Goal: Navigation & Orientation: Find specific page/section

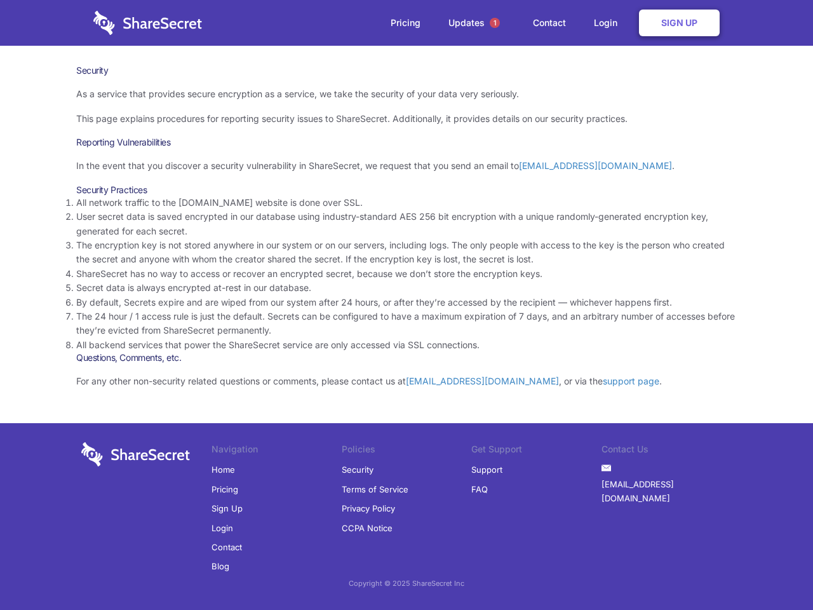
click at [406, 305] on li "By default, Secrets expire and are wiped from our system after 24 hours, or aft…" at bounding box center [406, 302] width 660 height 14
click at [495, 23] on span "1" at bounding box center [495, 23] width 10 height 10
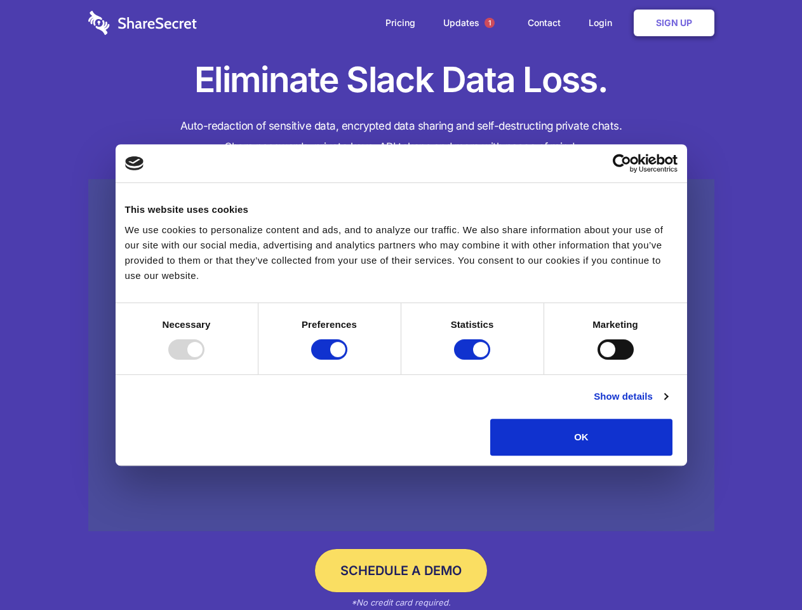
click at [204, 359] on div at bounding box center [186, 349] width 36 height 20
click at [347, 359] on input "Preferences" at bounding box center [329, 349] width 36 height 20
checkbox input "false"
click at [474, 359] on input "Statistics" at bounding box center [472, 349] width 36 height 20
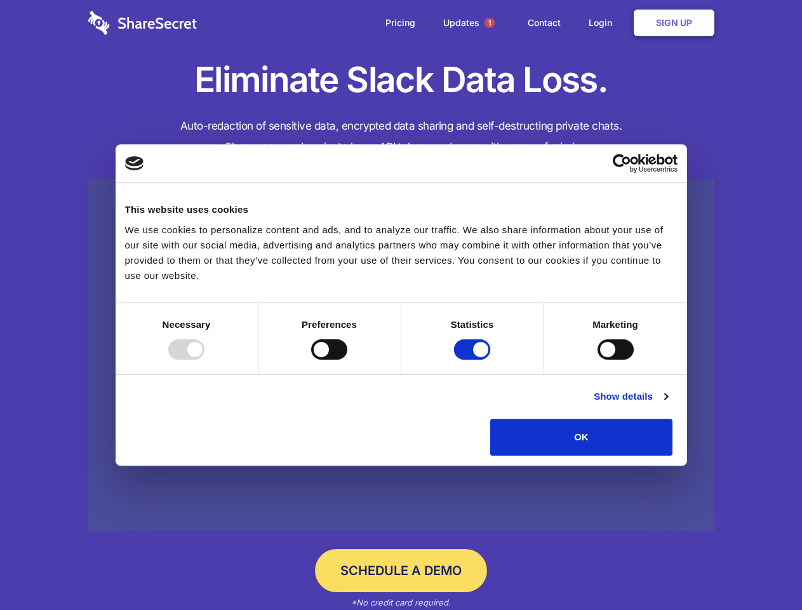
checkbox input "false"
click at [597, 359] on input "Marketing" at bounding box center [615, 349] width 36 height 20
checkbox input "true"
click at [667, 404] on link "Show details" at bounding box center [631, 396] width 74 height 15
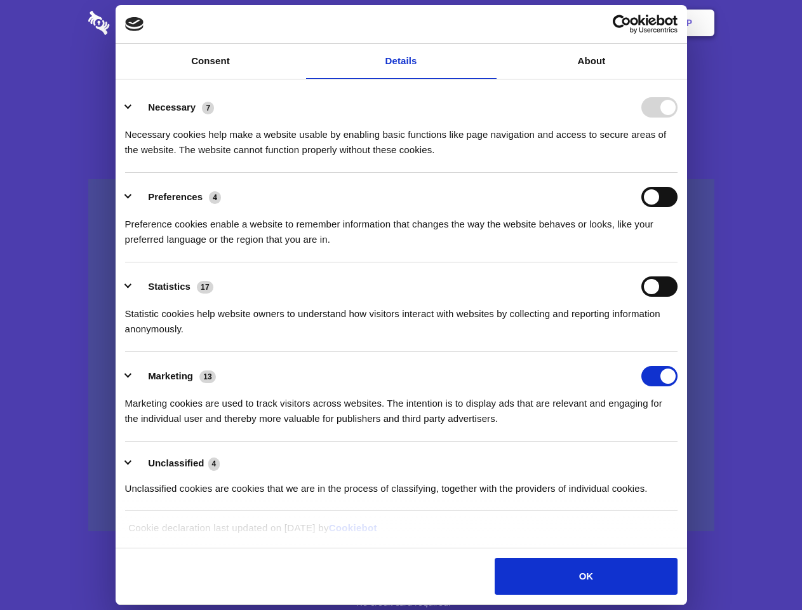
click at [677, 173] on li "Necessary 7 Necessary cookies help make a website usable by enabling basic func…" at bounding box center [401, 128] width 552 height 90
click at [489, 23] on span "1" at bounding box center [489, 23] width 10 height 10
